Goal: Transaction & Acquisition: Purchase product/service

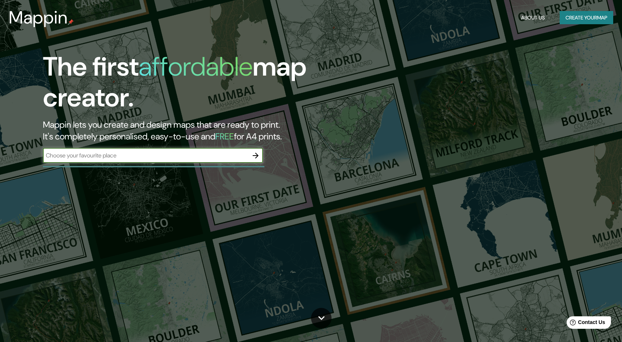
click at [131, 151] on input "text" at bounding box center [145, 155] width 205 height 8
click at [131, 154] on input "text" at bounding box center [145, 155] width 205 height 8
type input "menorca"
click at [255, 155] on icon "button" at bounding box center [255, 155] width 9 height 9
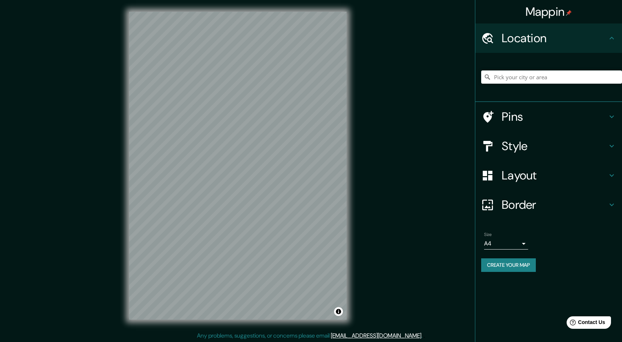
click at [103, 227] on div "Mappin Location Pins Style Layout Border Choose a border. Hint : you can make l…" at bounding box center [311, 171] width 622 height 343
click at [238, 204] on div at bounding box center [236, 205] width 6 height 6
click at [255, 154] on div at bounding box center [253, 154] width 6 height 6
drag, startPoint x: 255, startPoint y: 154, endPoint x: 265, endPoint y: 136, distance: 20.4
click at [264, 136] on div at bounding box center [261, 138] width 6 height 6
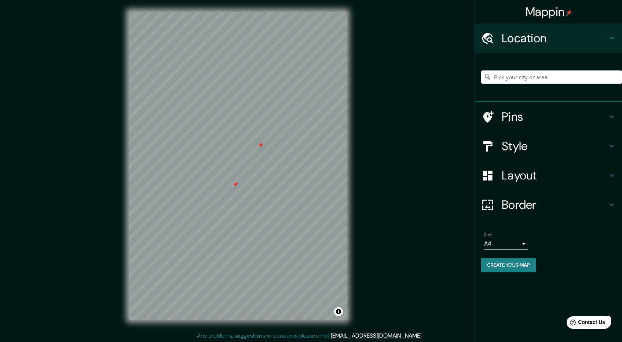
drag, startPoint x: 245, startPoint y: 175, endPoint x: 239, endPoint y: 183, distance: 9.6
click at [238, 183] on div at bounding box center [235, 184] width 6 height 6
click at [239, 180] on div at bounding box center [238, 182] width 6 height 6
click at [265, 143] on div at bounding box center [263, 142] width 6 height 6
click at [525, 178] on h4 "Layout" at bounding box center [554, 175] width 106 height 15
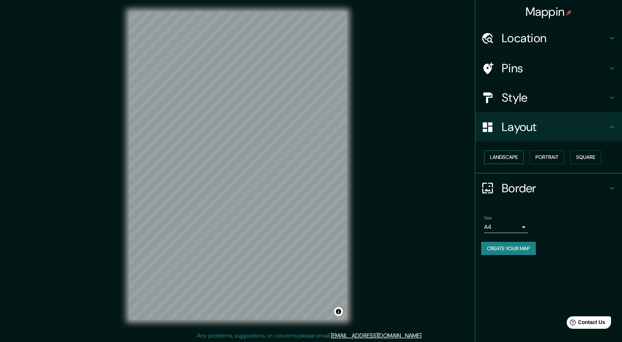
click at [511, 155] on button "Landscape" at bounding box center [504, 157] width 40 height 14
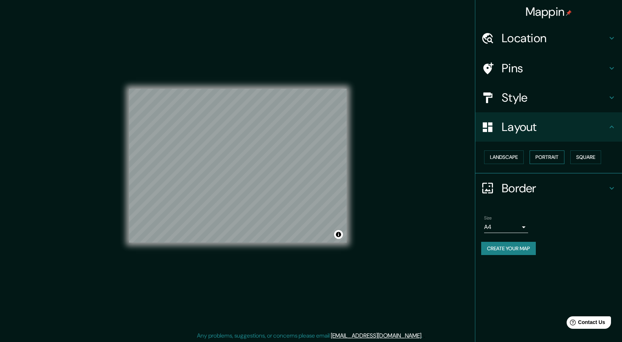
click at [554, 155] on button "Portrait" at bounding box center [546, 157] width 35 height 14
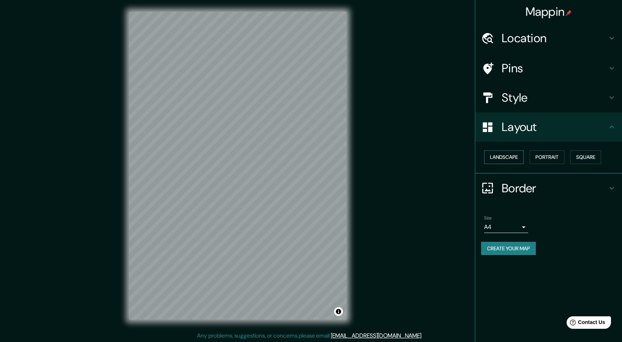
click at [514, 156] on button "Landscape" at bounding box center [504, 157] width 40 height 14
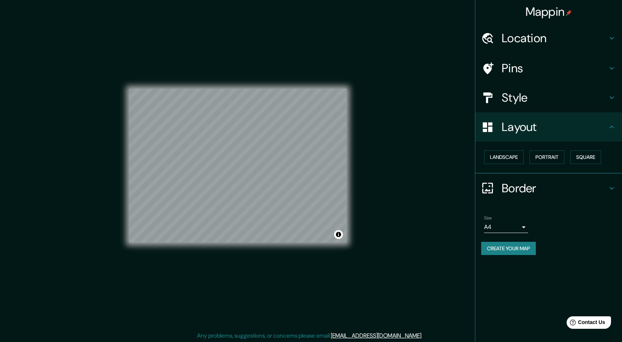
click at [531, 103] on h4 "Style" at bounding box center [554, 97] width 106 height 15
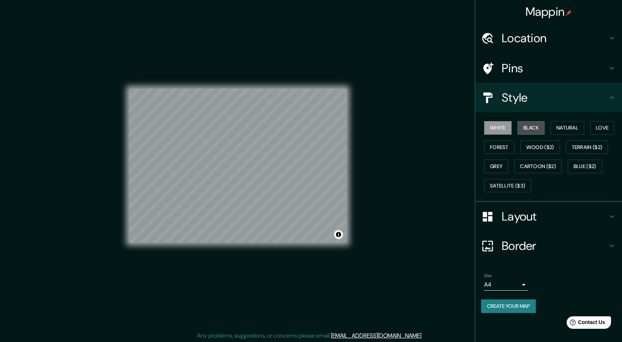
click at [531, 125] on button "Black" at bounding box center [530, 128] width 27 height 14
click at [572, 130] on button "Natural" at bounding box center [567, 128] width 34 height 14
click at [609, 129] on button "Love" at bounding box center [602, 128] width 24 height 14
click at [498, 146] on button "Forest" at bounding box center [499, 147] width 30 height 14
click at [538, 148] on button "Wood ($2)" at bounding box center [540, 147] width 40 height 14
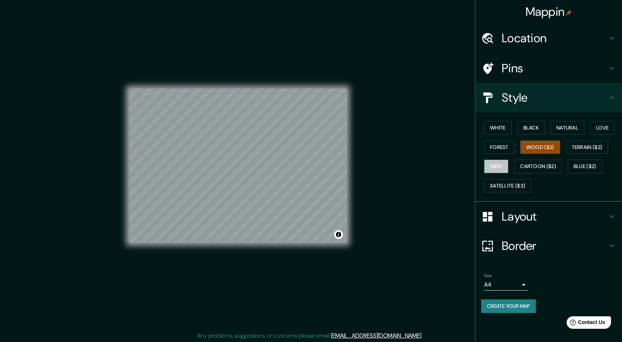
click at [498, 164] on button "Grey" at bounding box center [496, 166] width 24 height 14
click at [527, 163] on button "Cartoon ($2)" at bounding box center [538, 166] width 48 height 14
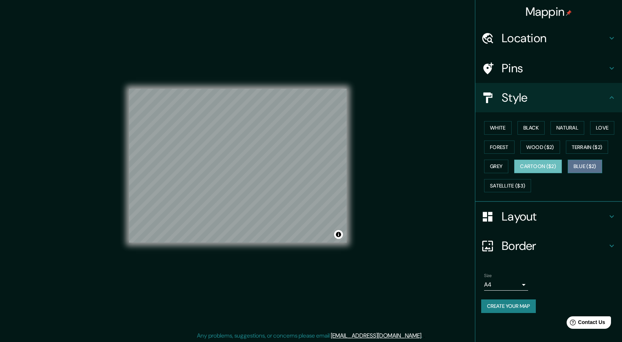
click at [583, 165] on button "Blue ($2)" at bounding box center [584, 166] width 34 height 14
click at [496, 143] on button "Forest" at bounding box center [499, 147] width 30 height 14
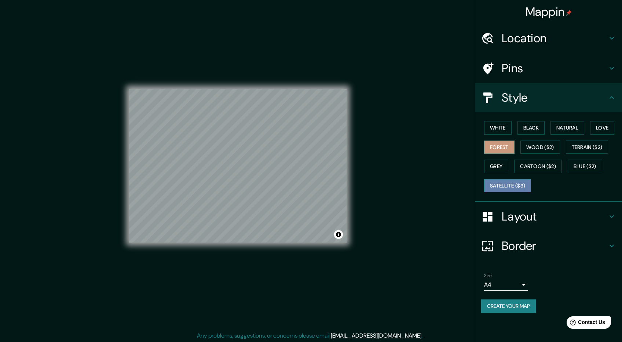
click at [510, 184] on button "Satellite ($3)" at bounding box center [507, 186] width 47 height 14
click at [499, 143] on button "Forest" at bounding box center [499, 147] width 30 height 14
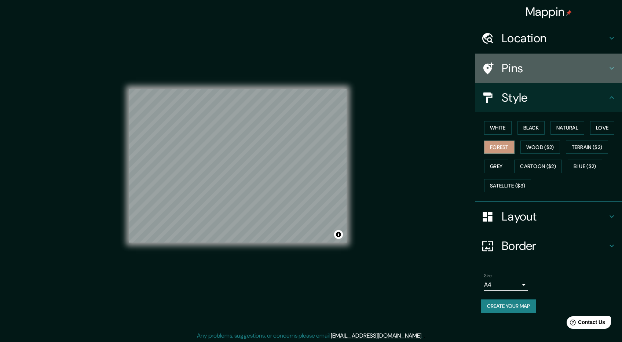
click at [510, 70] on h4 "Pins" at bounding box center [554, 68] width 106 height 15
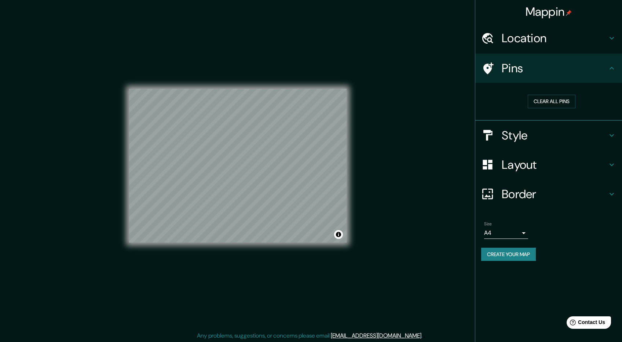
click at [510, 70] on h4 "Pins" at bounding box center [554, 68] width 106 height 15
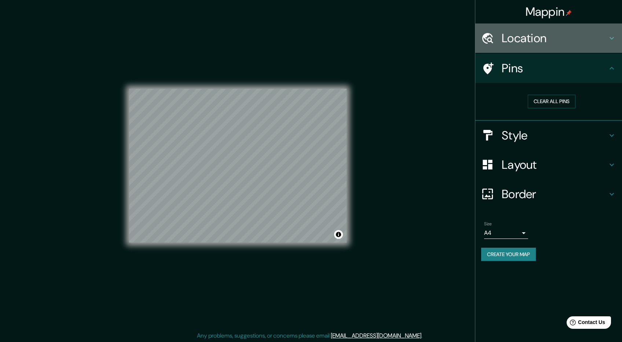
click at [519, 43] on h4 "Location" at bounding box center [554, 38] width 106 height 15
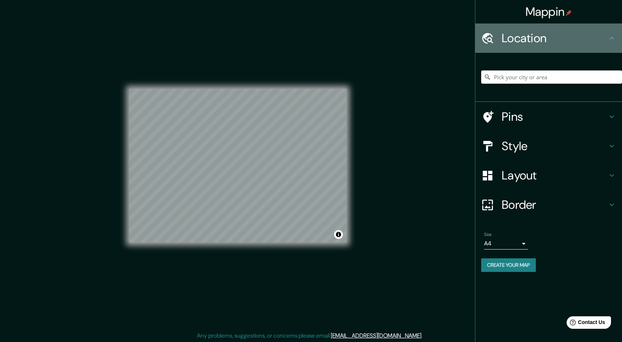
click at [519, 40] on h4 "Location" at bounding box center [554, 38] width 106 height 15
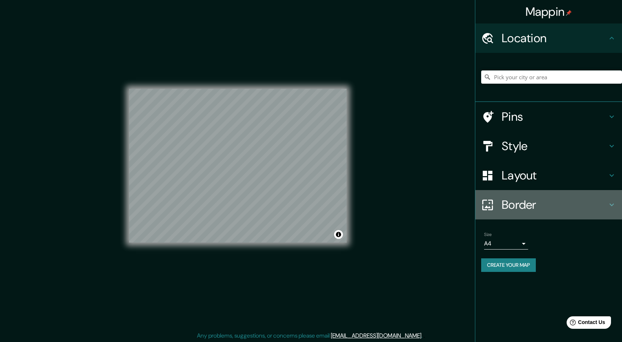
click at [519, 205] on h4 "Border" at bounding box center [554, 204] width 106 height 15
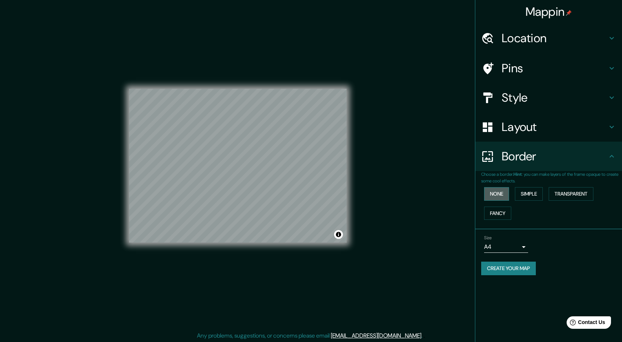
click at [499, 190] on button "None" at bounding box center [496, 194] width 25 height 14
click at [499, 210] on button "Fancy" at bounding box center [497, 213] width 27 height 14
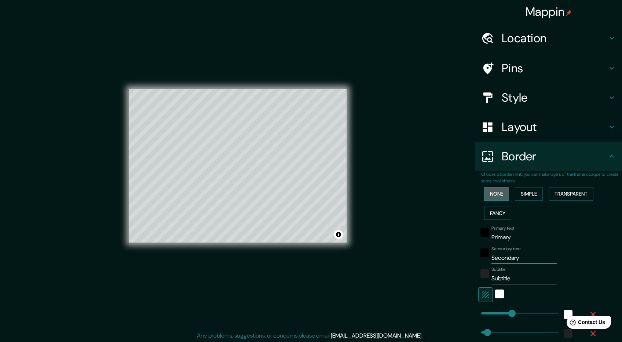
click at [498, 195] on button "None" at bounding box center [496, 194] width 25 height 14
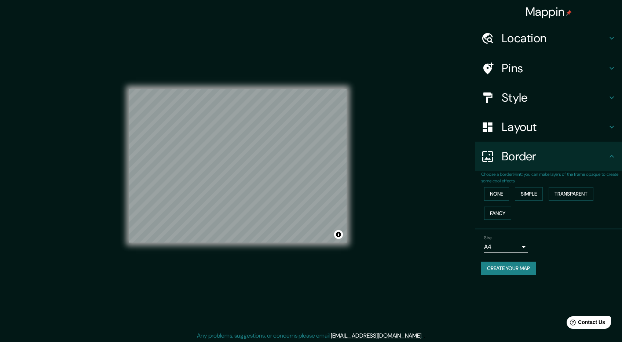
click at [530, 184] on div "None Simple Transparent Fancy" at bounding box center [551, 203] width 141 height 38
click at [528, 191] on button "Simple" at bounding box center [529, 194] width 28 height 14
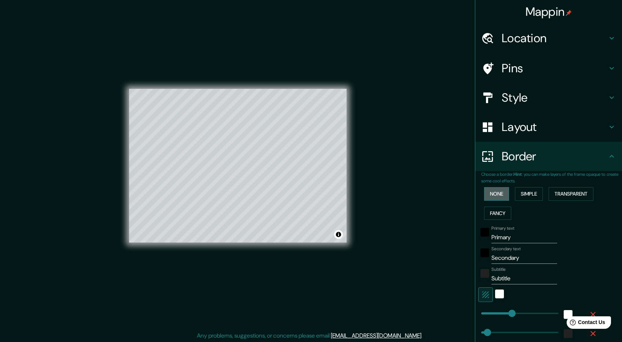
click at [501, 192] on button "None" at bounding box center [496, 194] width 25 height 14
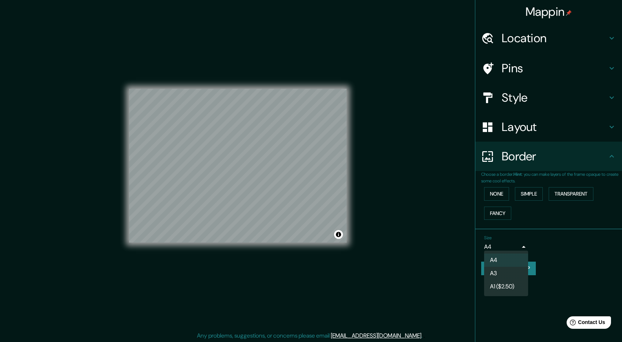
click at [521, 241] on body "Mappin Location Pins Style Layout Border Choose a border. Hint : you can make l…" at bounding box center [311, 171] width 622 height 342
click at [512, 271] on li "A3" at bounding box center [506, 273] width 44 height 13
click at [517, 265] on button "Create your map" at bounding box center [508, 268] width 55 height 14
click at [504, 243] on body "Mappin Location Pins Style Layout Border Choose a border. Hint : you can make l…" at bounding box center [311, 171] width 622 height 342
click at [501, 258] on li "A4" at bounding box center [506, 259] width 44 height 13
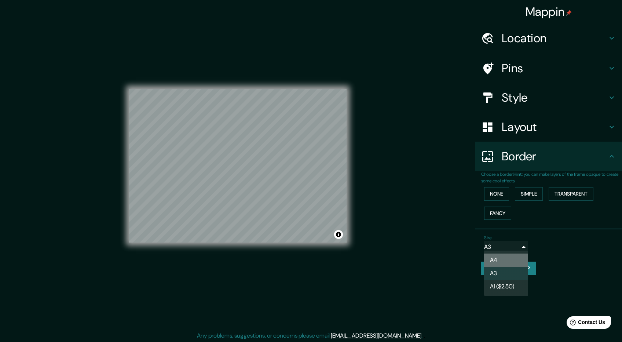
type input "single"
click at [503, 268] on button "Create your map" at bounding box center [508, 268] width 55 height 14
click at [526, 267] on button "Create your map" at bounding box center [508, 268] width 55 height 14
